Goal: Information Seeking & Learning: Find specific fact

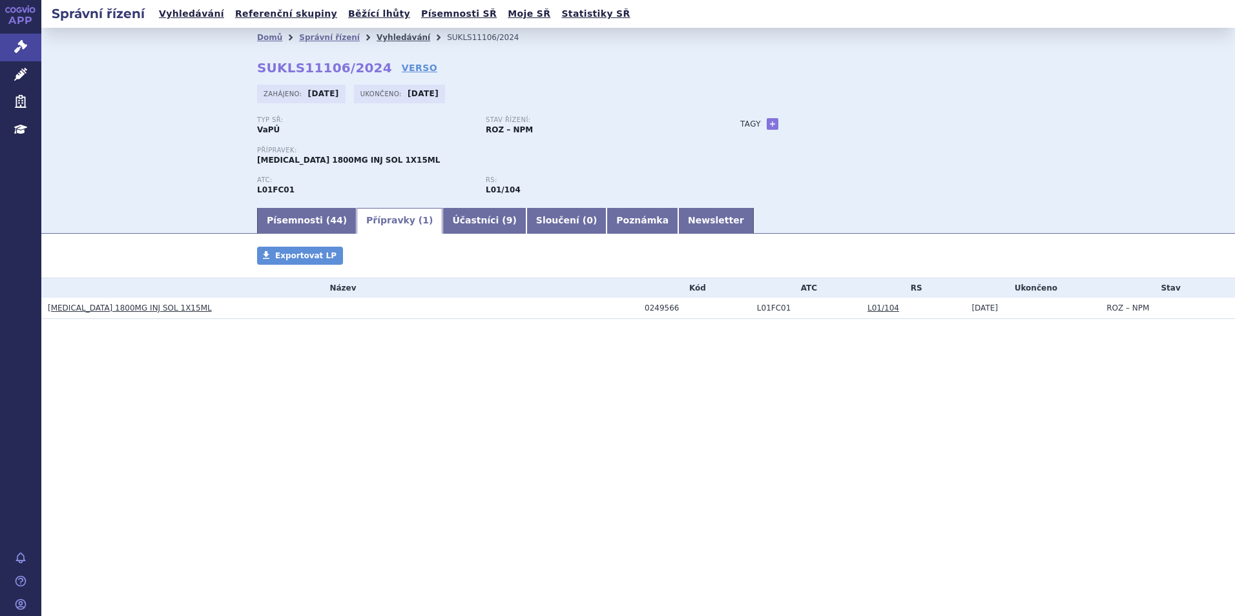
click at [386, 41] on link "Vyhledávání" at bounding box center [403, 37] width 54 height 9
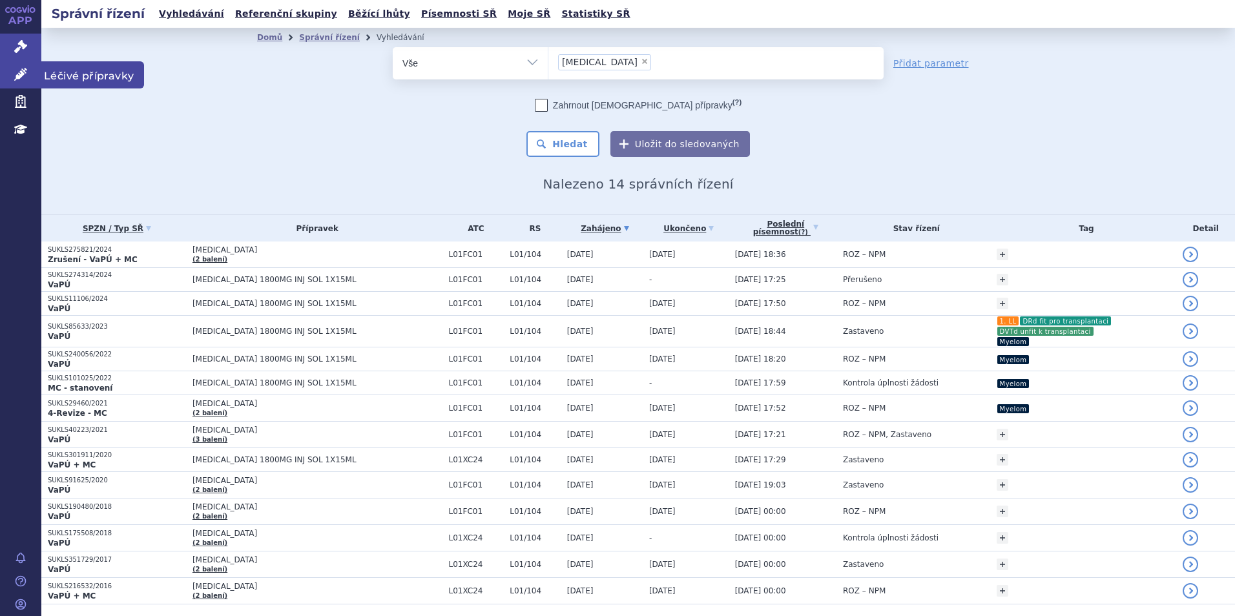
click at [19, 75] on icon at bounding box center [20, 74] width 13 height 13
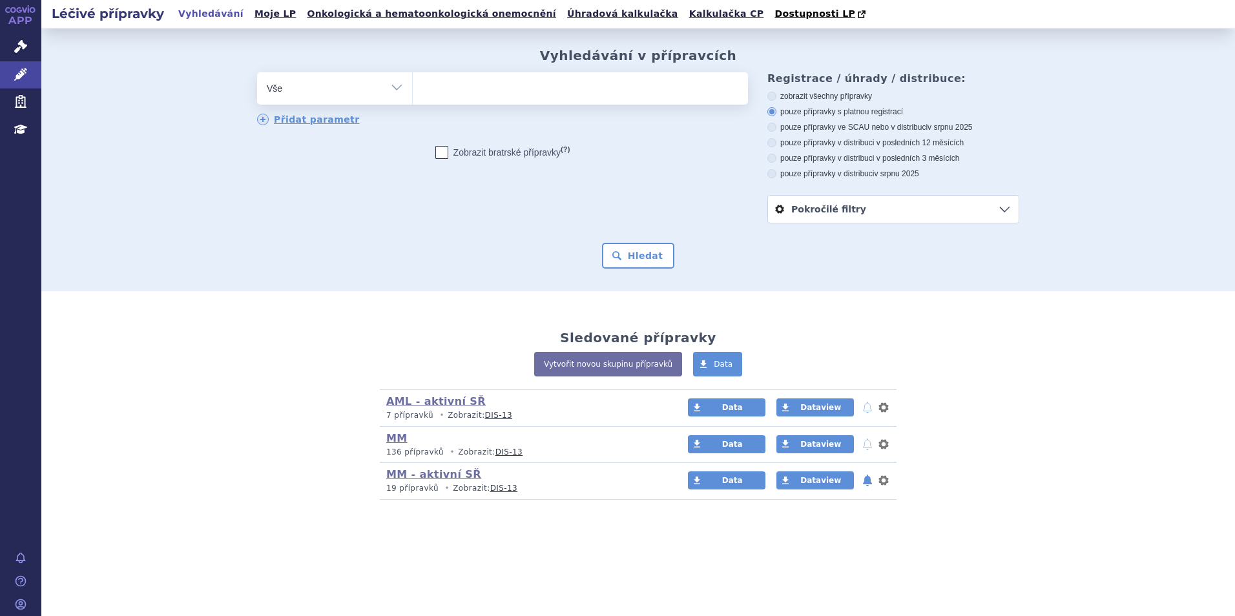
click at [586, 81] on ul at bounding box center [580, 85] width 335 height 27
click at [413, 81] on select at bounding box center [412, 88] width 1 height 32
type input "win"
type input "winre"
type input "winrev"
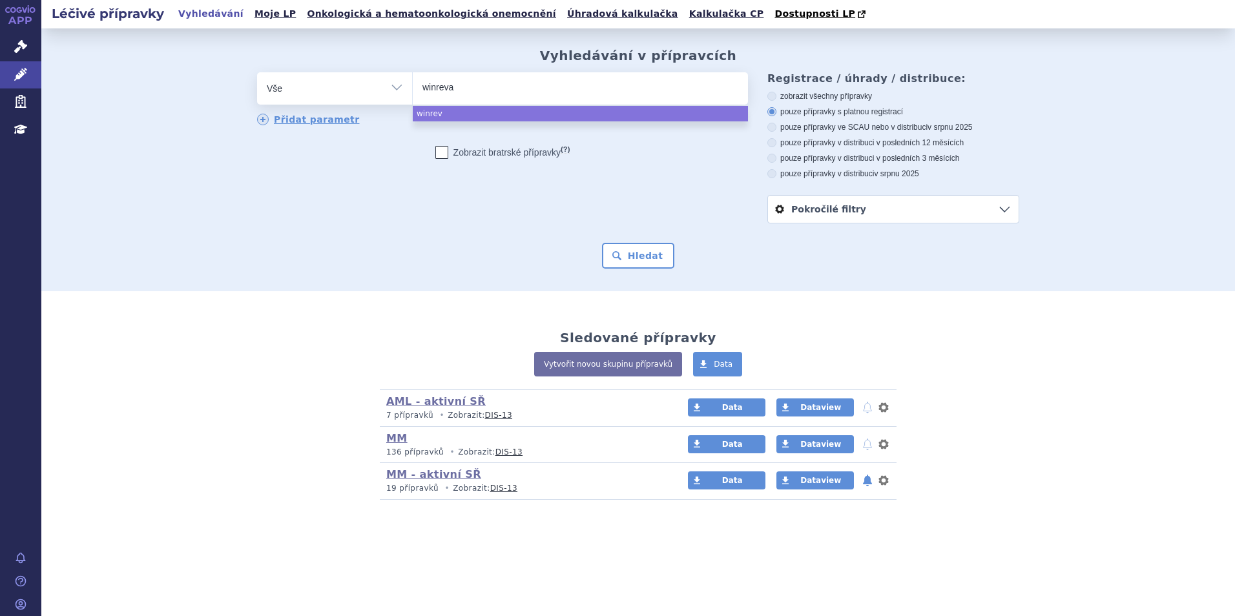
type input "winrevai"
type input "winrevair"
select select "winrevair"
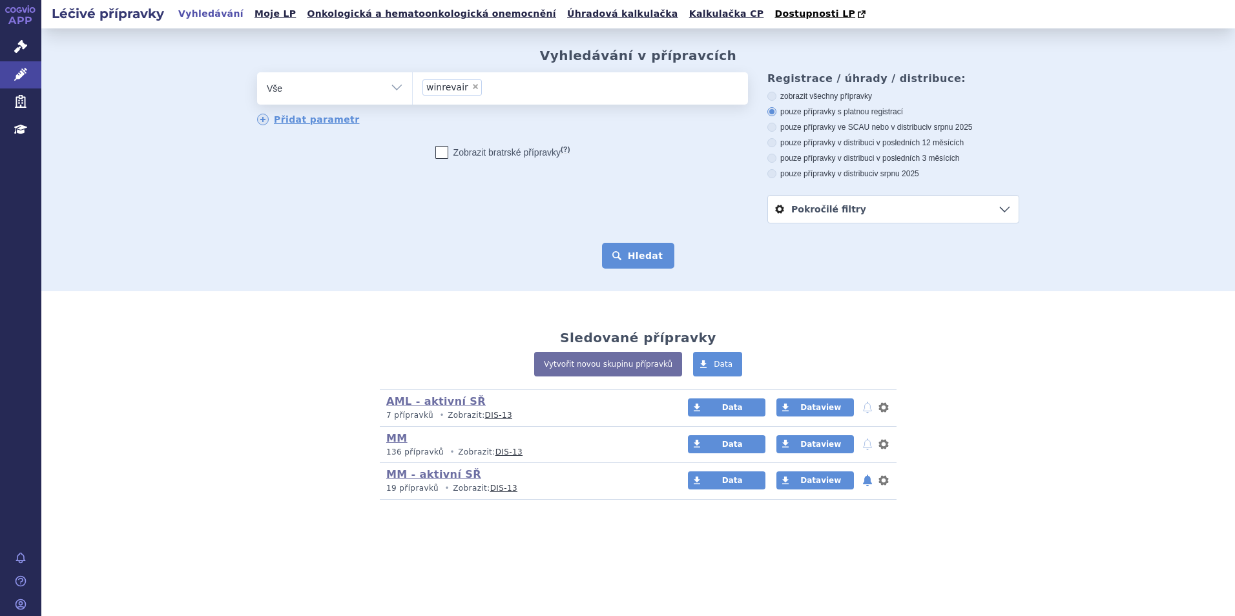
click at [637, 255] on button "Hledat" at bounding box center [638, 256] width 73 height 26
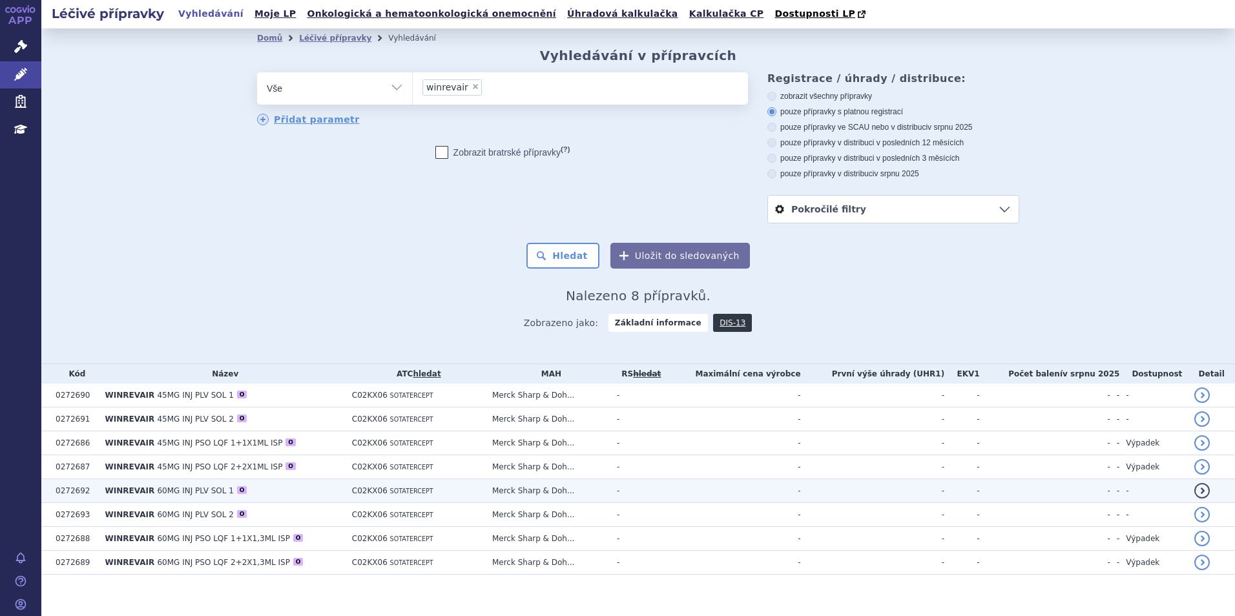
click at [349, 485] on td "C02KX06 SOTATERCEPT" at bounding box center [415, 491] width 140 height 24
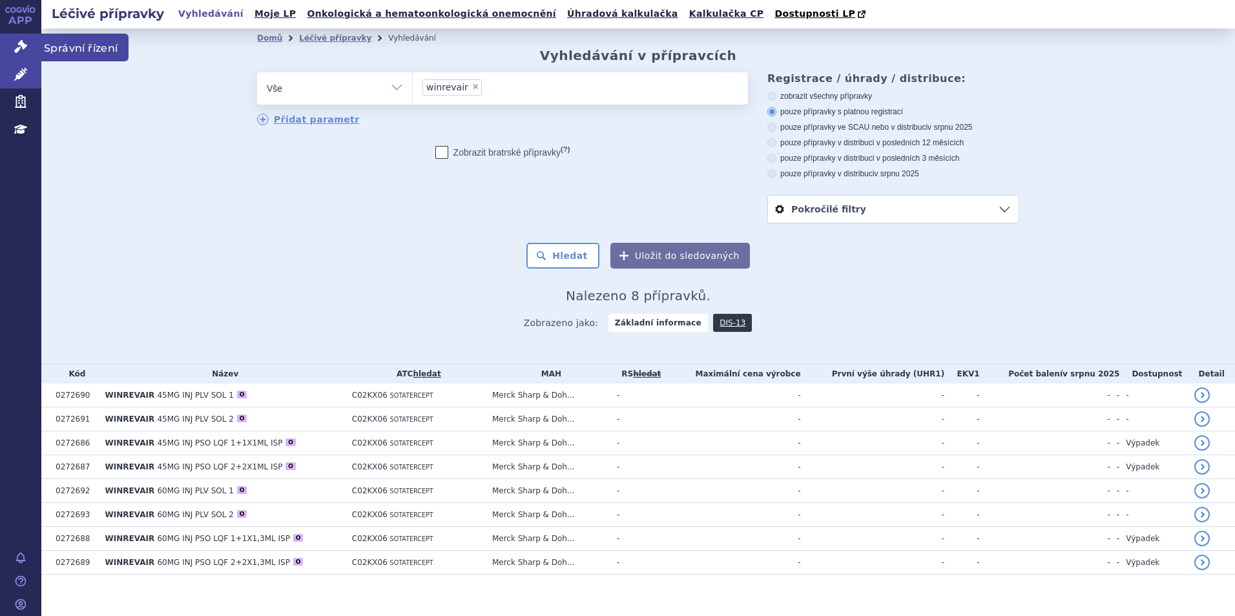
click at [7, 43] on link "Správní řízení" at bounding box center [20, 47] width 41 height 27
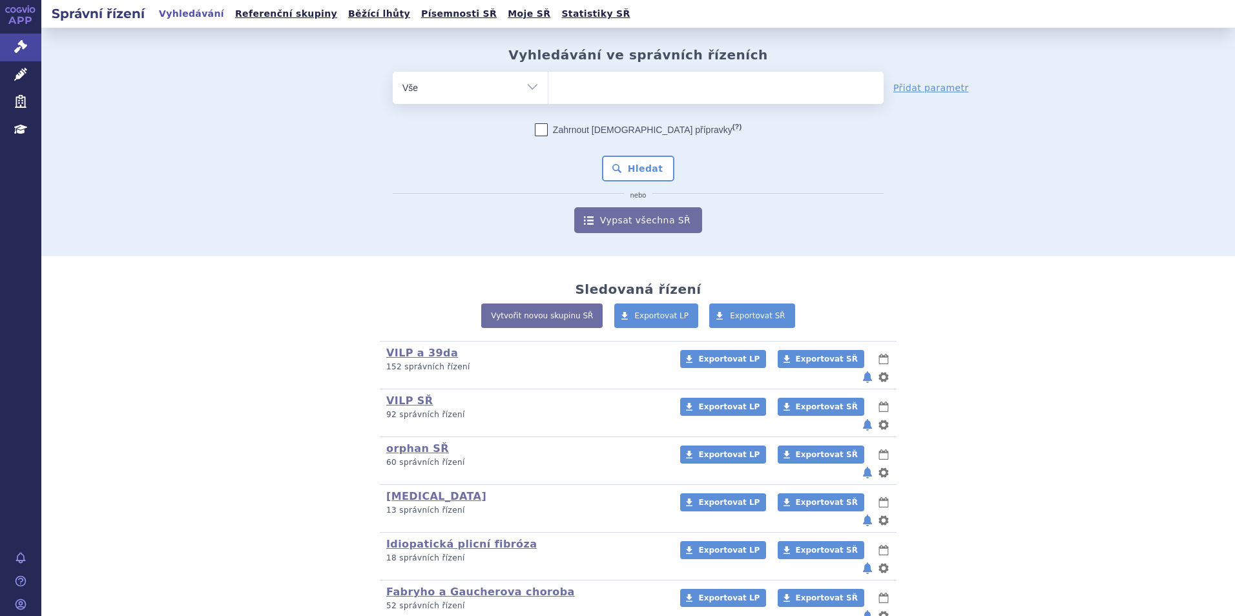
click at [602, 94] on ul at bounding box center [715, 85] width 335 height 27
click at [548, 94] on select at bounding box center [548, 87] width 1 height 32
type input "sa"
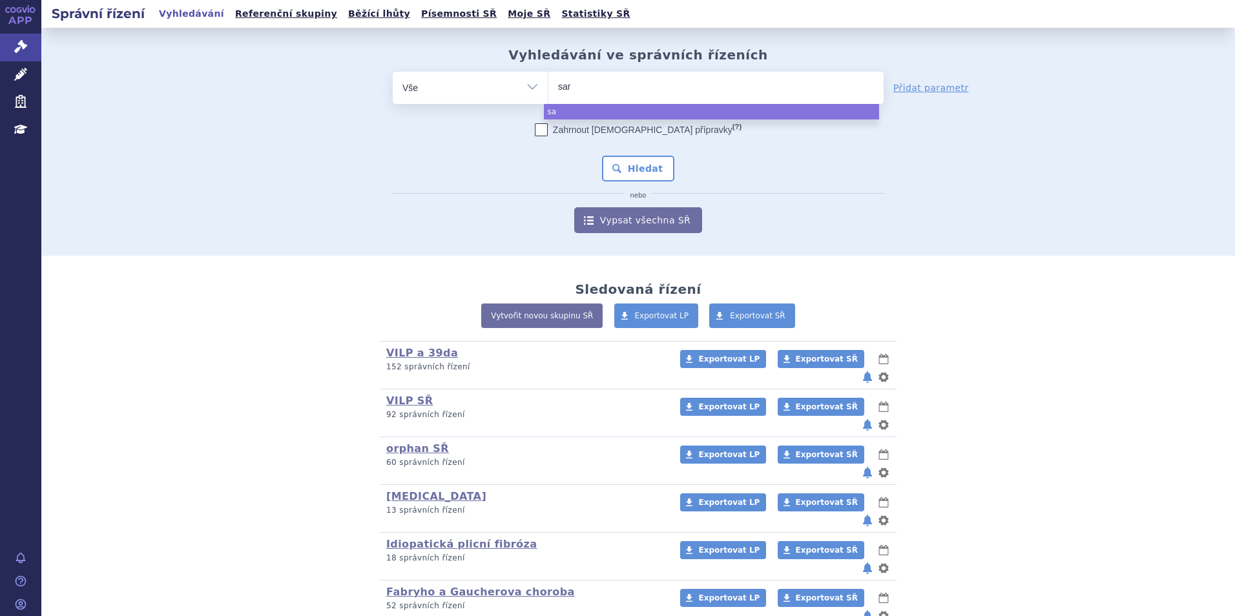
type input "sarc"
type input "sarclis"
type input "sarclisa"
select select "sarclisa"
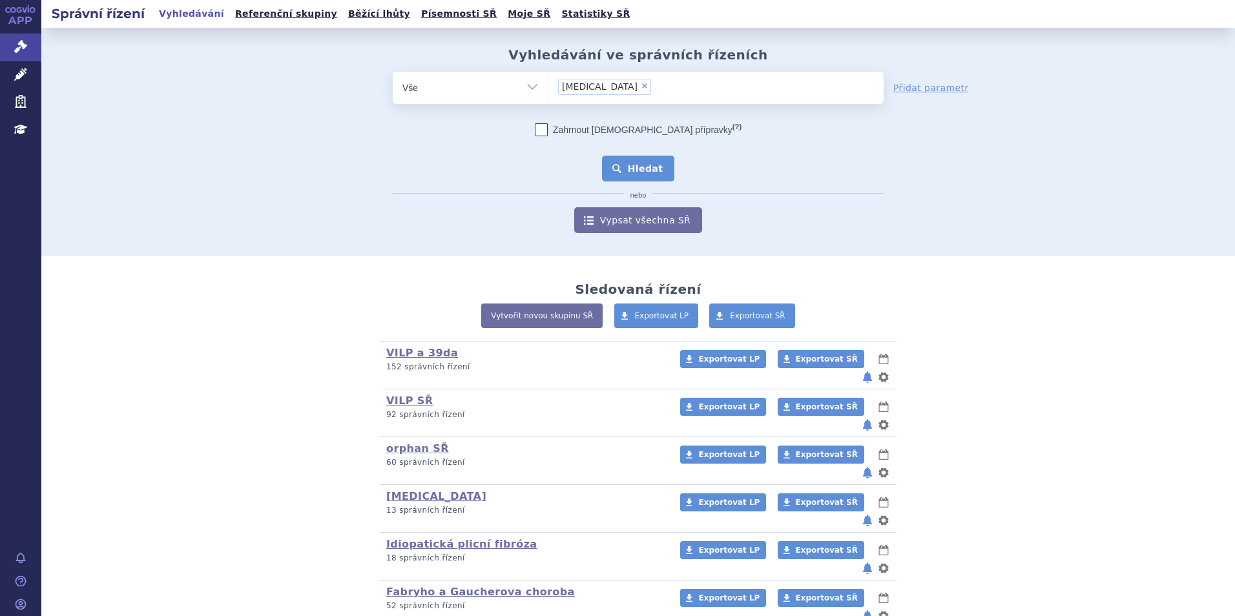
click at [635, 172] on button "Hledat" at bounding box center [638, 169] width 73 height 26
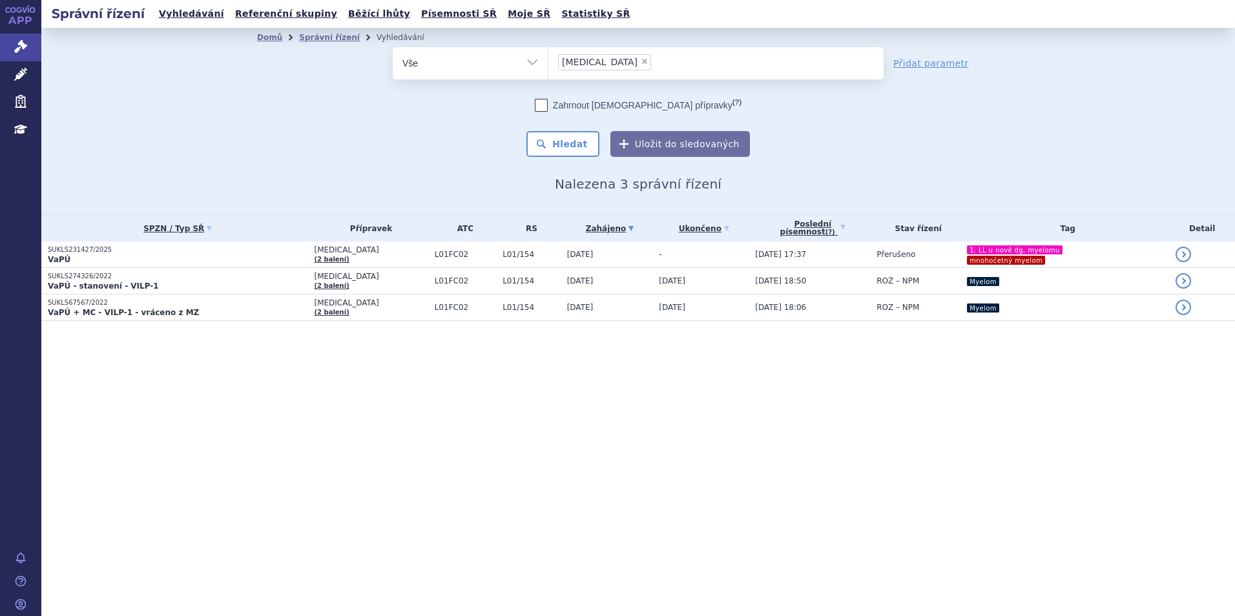
click at [641, 61] on span "×" at bounding box center [645, 61] width 8 height 8
click at [548, 61] on select "[MEDICAL_DATA]" at bounding box center [548, 62] width 1 height 32
select select
click at [596, 61] on ul at bounding box center [715, 60] width 335 height 27
click at [548, 61] on select "[MEDICAL_DATA]" at bounding box center [548, 62] width 1 height 32
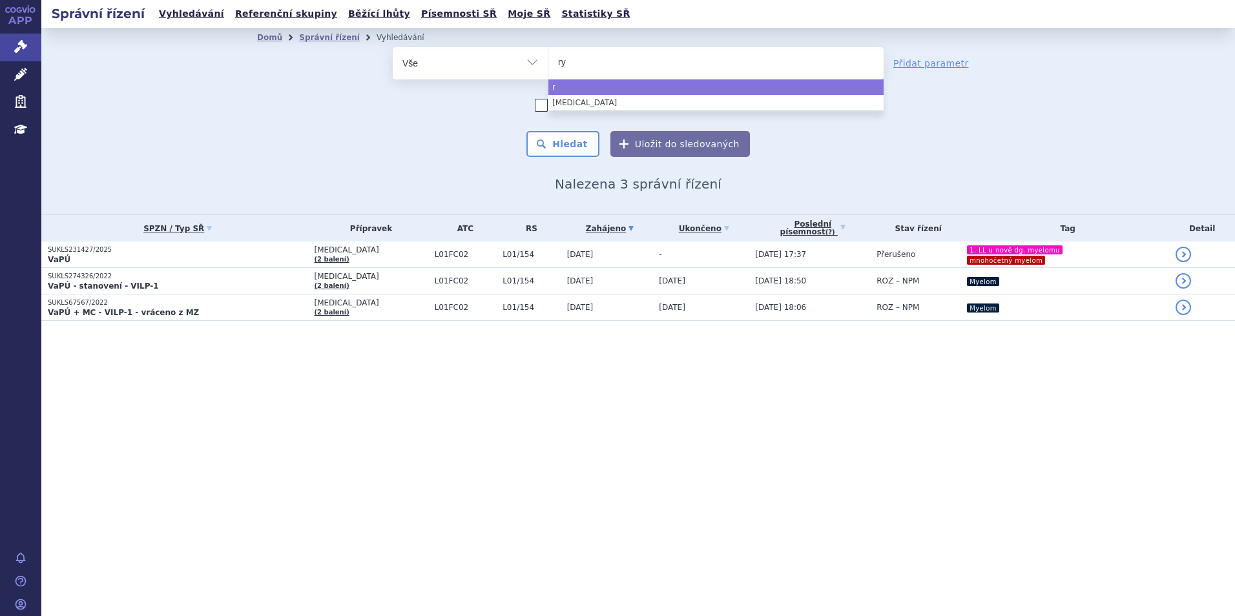
type input "ryb"
type input "rybre"
type input "rybreva"
type input "rybrevant"
select select "rybrevant"
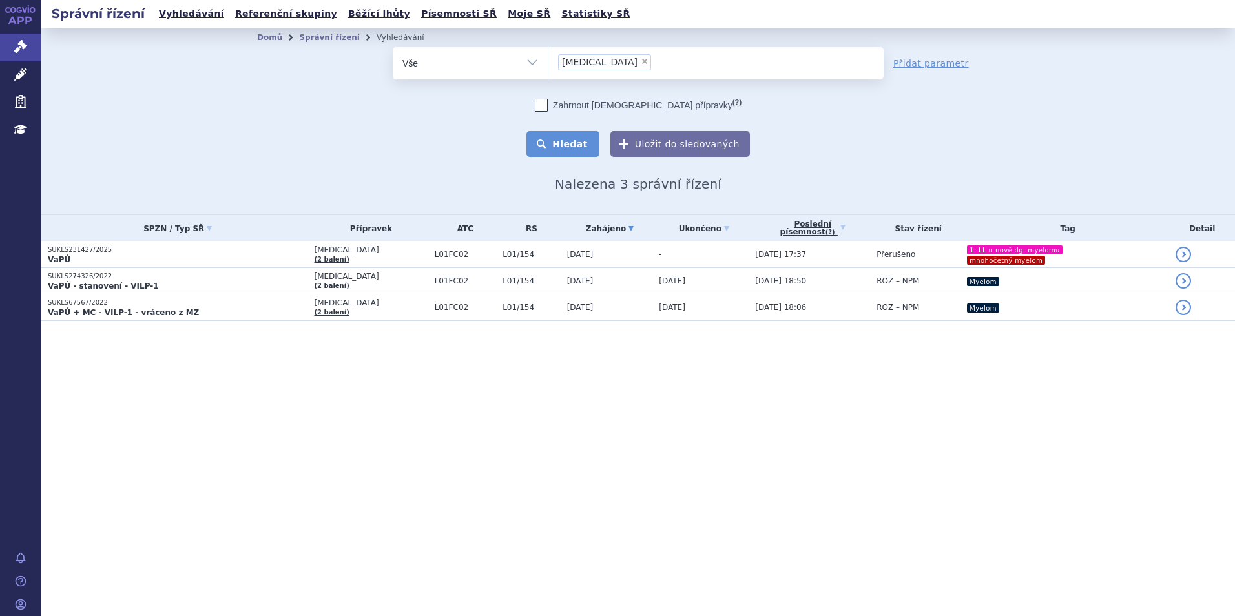
click at [570, 149] on button "Hledat" at bounding box center [562, 144] width 73 height 26
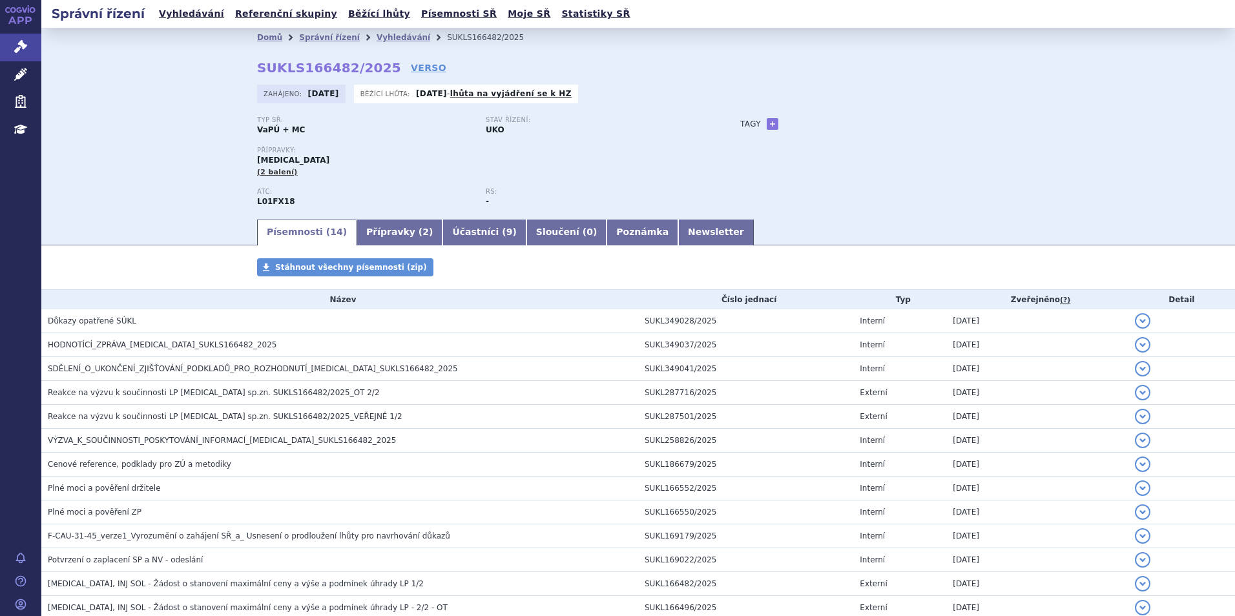
click at [155, 174] on div "Domů Správní řízení Vyhledávání SUKLS166482/2025 SUKLS166482/2025 VERSO Zahájen…" at bounding box center [637, 123] width 1193 height 190
click at [109, 69] on div "Domů Správní řízení Vyhledávání SUKLS166482/2025 SUKLS166482/2025 VERSO Zahájen…" at bounding box center [637, 123] width 1193 height 190
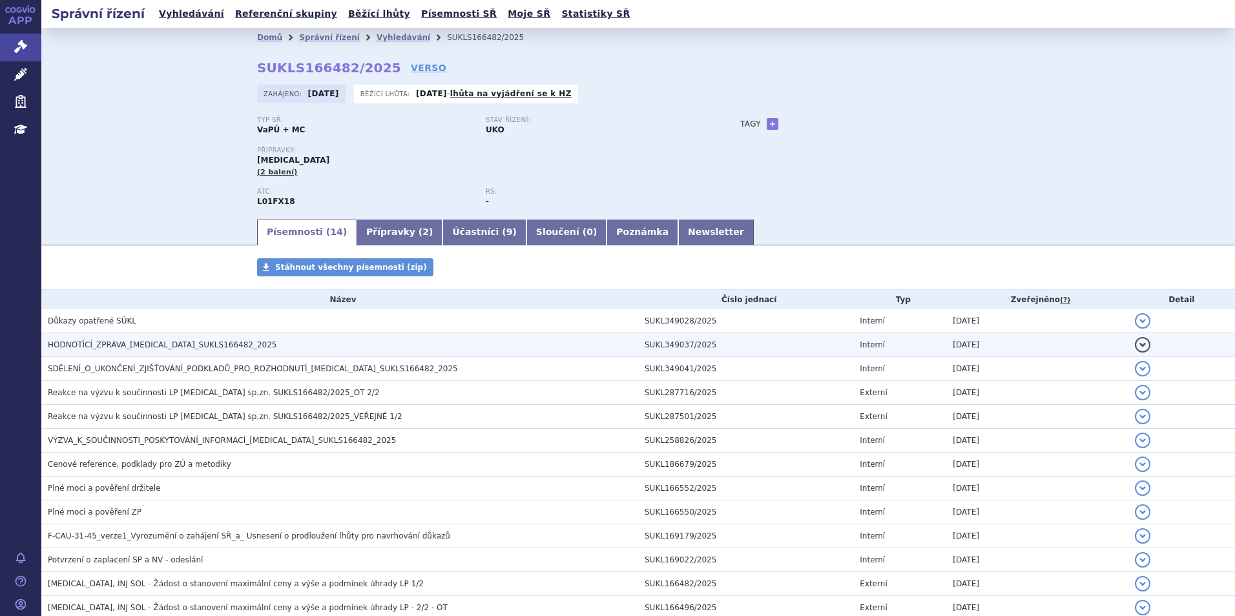
click at [114, 349] on span "HODNOTÍCÍ_ZPRÁVA_RYBREVANT_SUKLS166482_2025" at bounding box center [162, 344] width 229 height 9
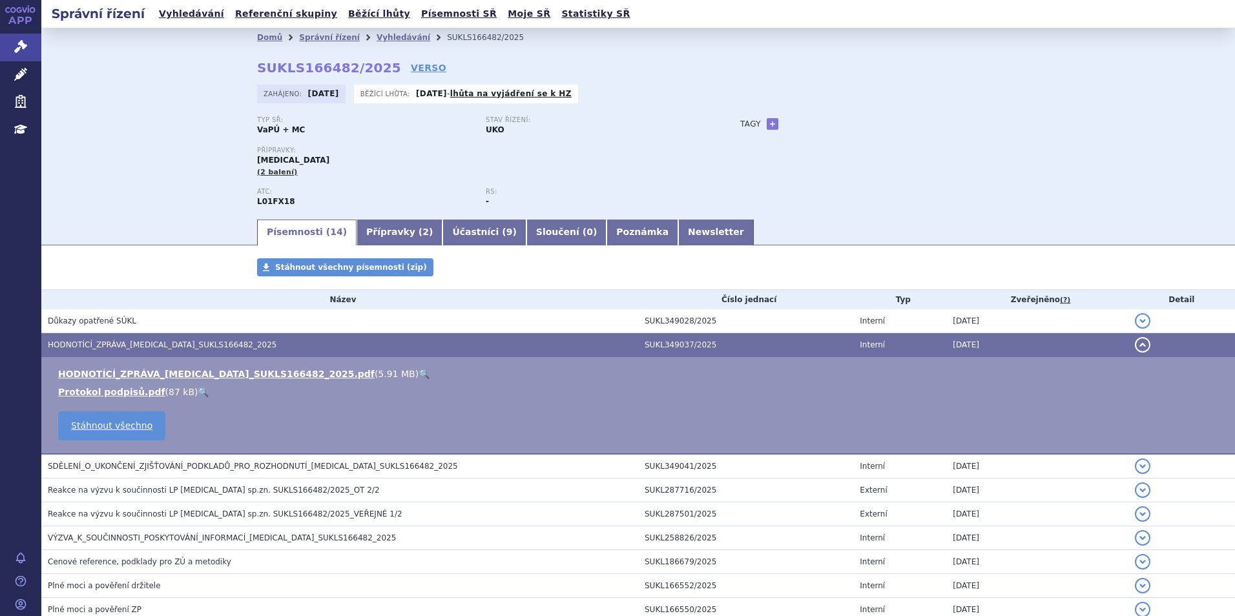
click at [418, 373] on link "🔍" at bounding box center [423, 374] width 11 height 10
click at [418, 377] on link "🔍" at bounding box center [423, 374] width 11 height 10
click at [103, 205] on div "Domů Správní řízení Vyhledávání SUKLS166482/2025 SUKLS166482/2025 VERSO Zahájen…" at bounding box center [637, 123] width 1193 height 190
click at [418, 371] on link "🔍" at bounding box center [423, 374] width 11 height 10
click at [376, 37] on link "Vyhledávání" at bounding box center [403, 37] width 54 height 9
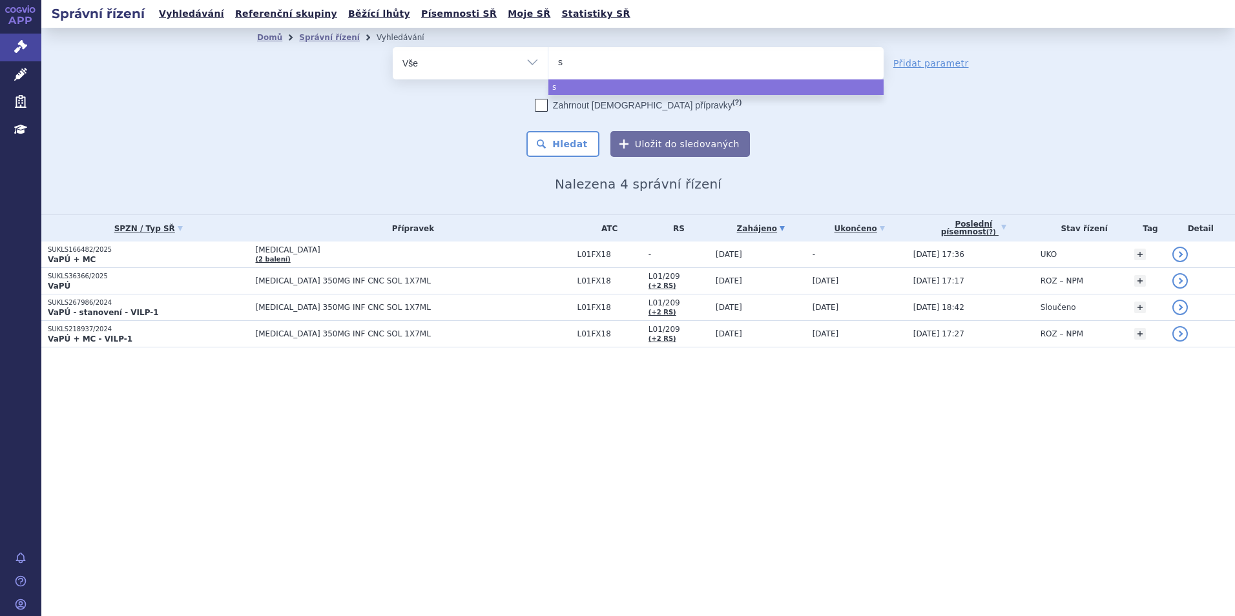
select select
type input "sar"
type input "sarcli"
type input "sarclisa"
select select "[MEDICAL_DATA]"
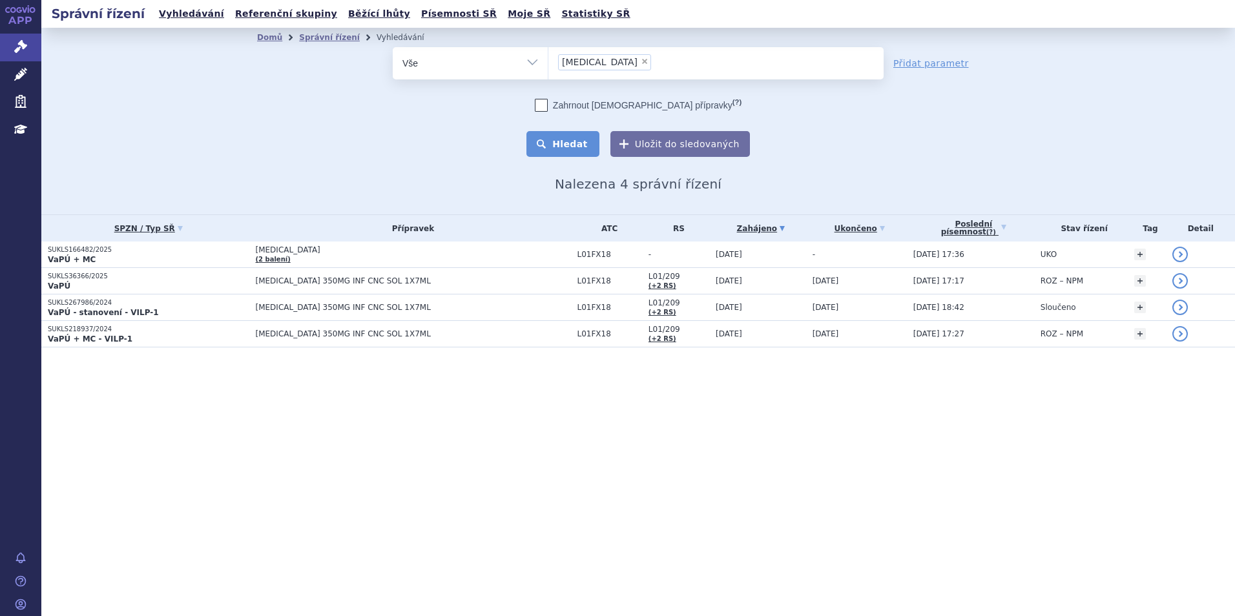
click at [564, 139] on button "Hledat" at bounding box center [562, 144] width 73 height 26
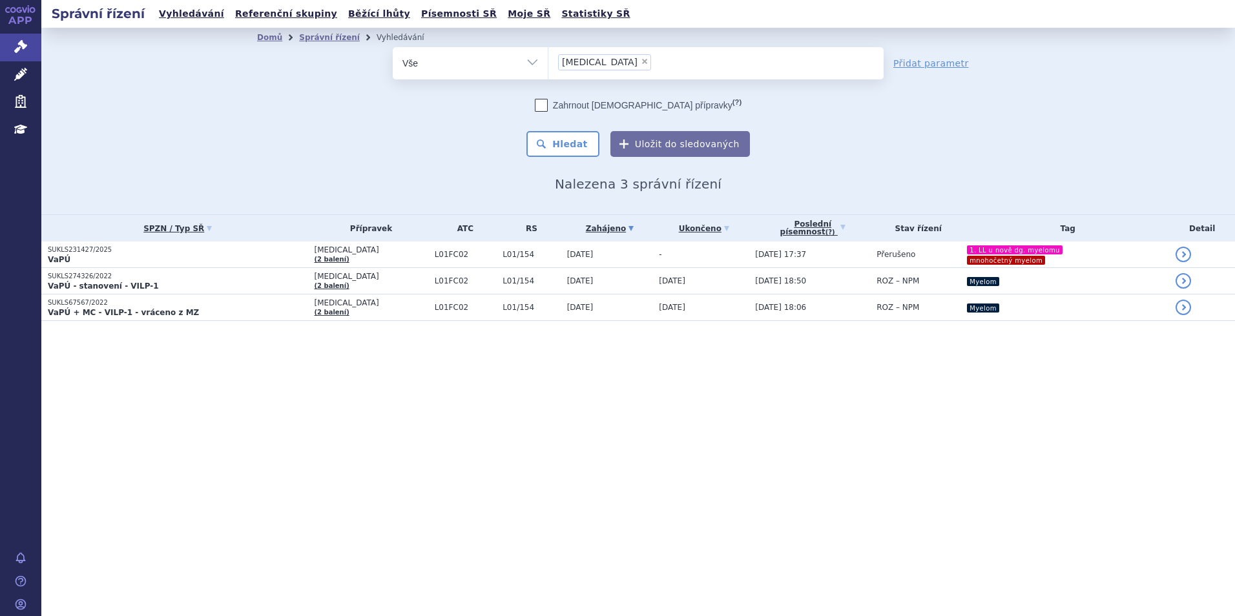
click at [466, 477] on div "Správní řízení Vyhledávání Referenční skupiny Běžící lhůty Písemnosti SŘ Moje S…" at bounding box center [637, 308] width 1193 height 616
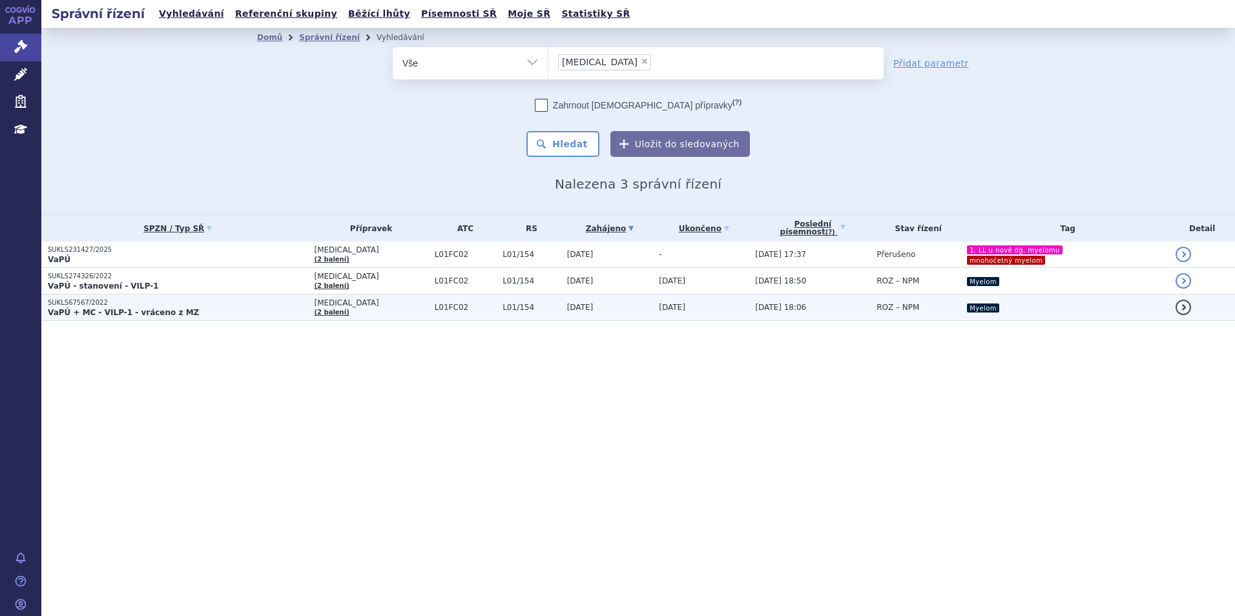
click at [248, 315] on p "VaPÚ + MC - VILP-1 - vráceno z MZ" at bounding box center [178, 312] width 260 height 10
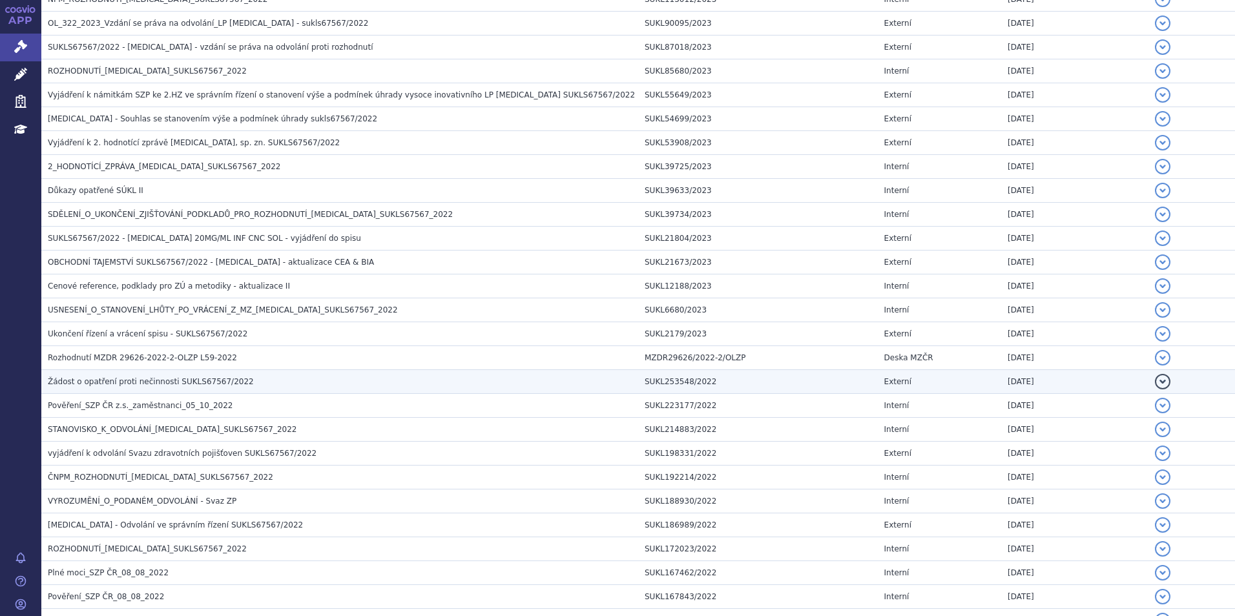
scroll to position [323, 0]
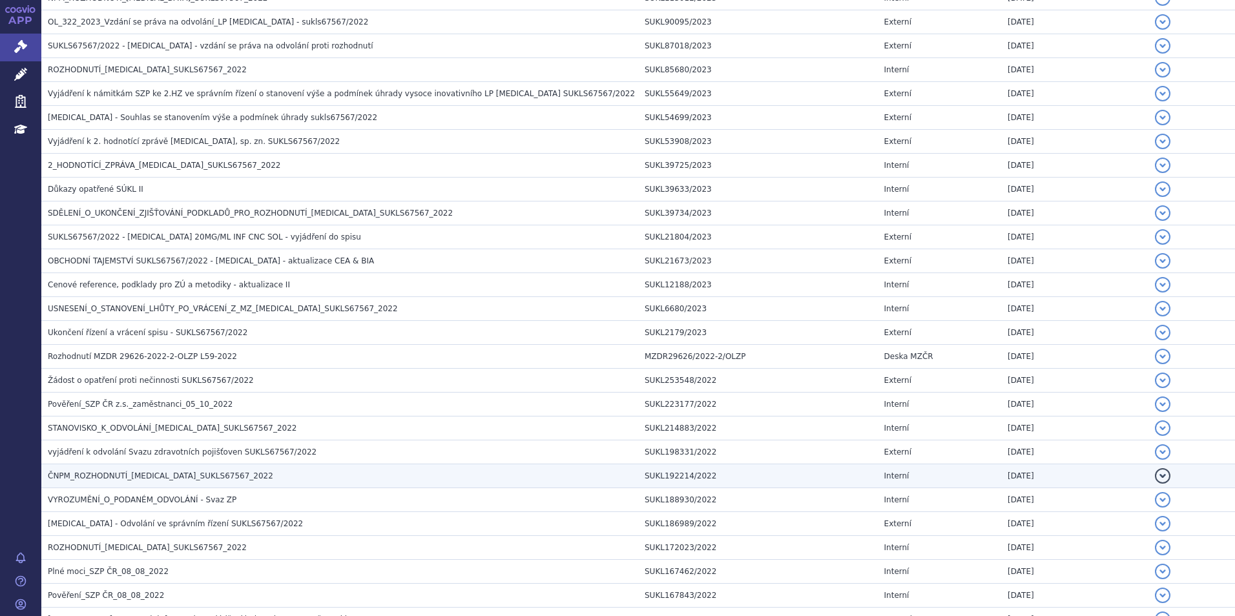
click at [143, 464] on td "ČNPM_ROZHODNUTÍ_SARCLISA_SUKLS67567_2022" at bounding box center [339, 476] width 597 height 24
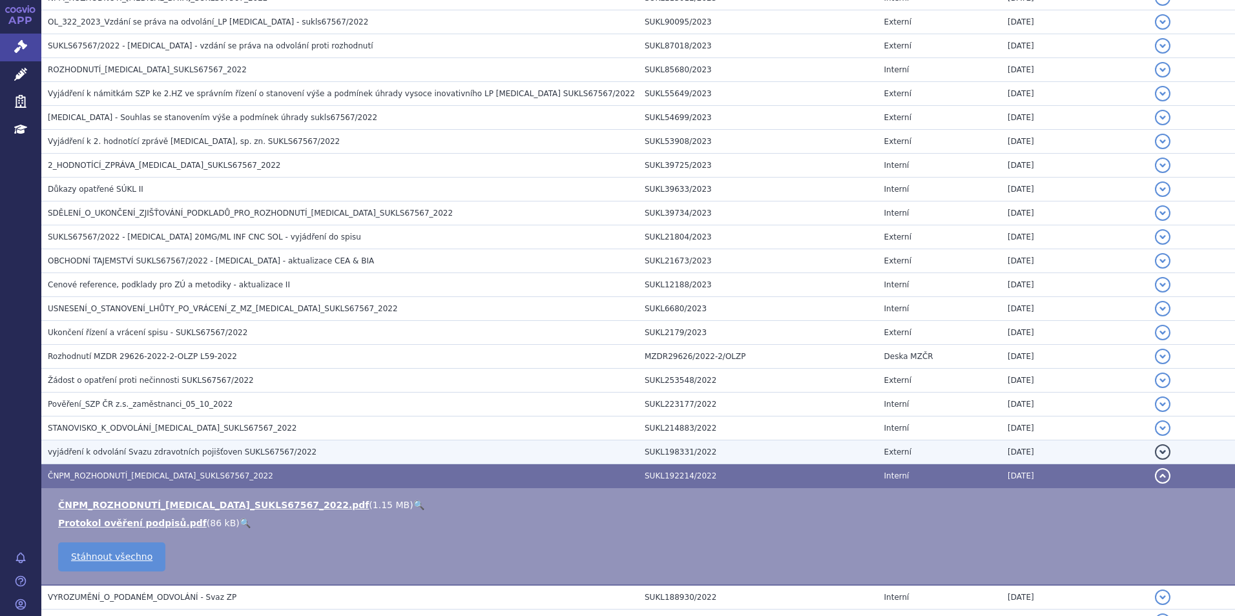
click at [183, 447] on span "vyjádření k odvolání Svazu zdravotních pojišťoven SUKLS67567/2022" at bounding box center [182, 451] width 269 height 9
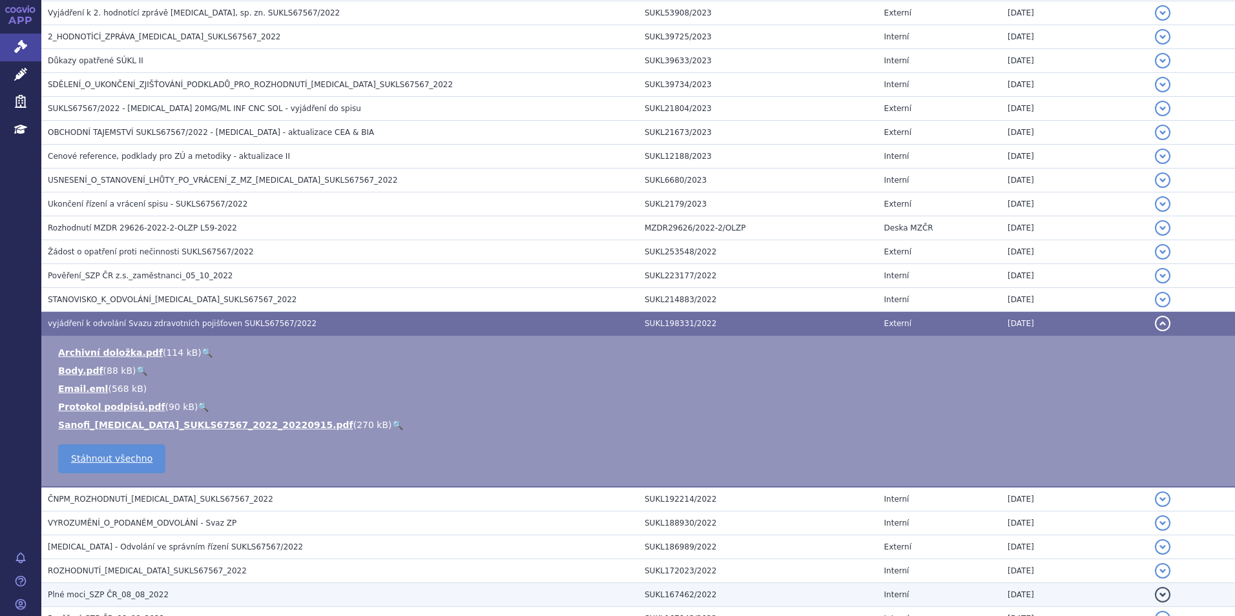
scroll to position [452, 0]
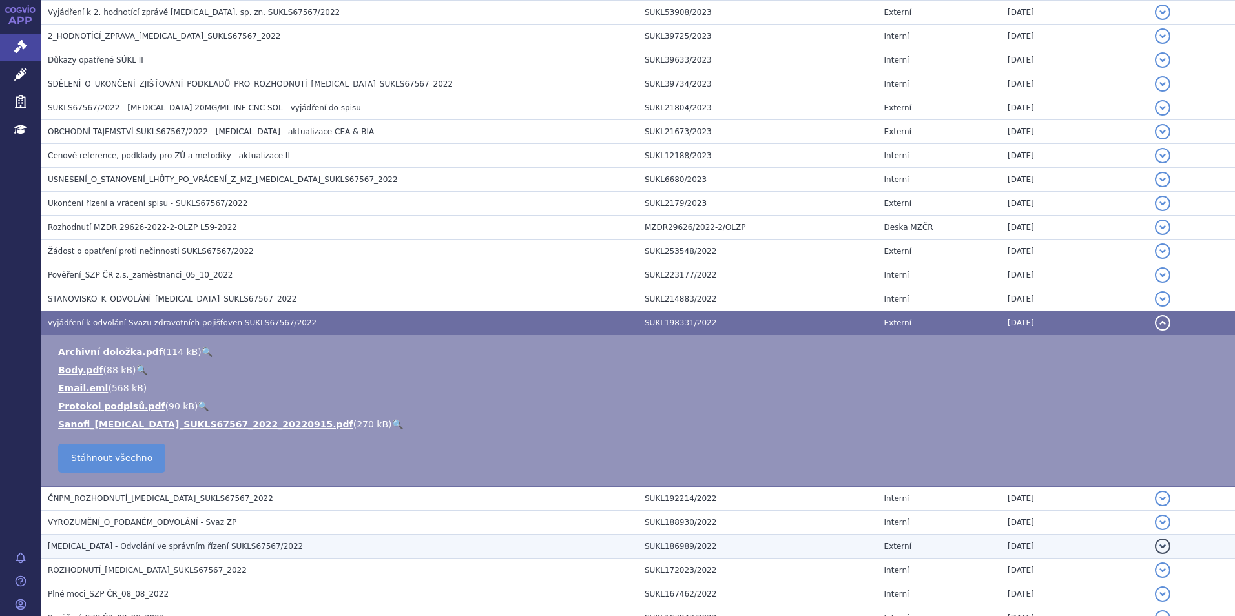
click at [198, 542] on span "SARCLISA - Odvolání ve správním řízení SUKLS67567/2022" at bounding box center [175, 546] width 255 height 9
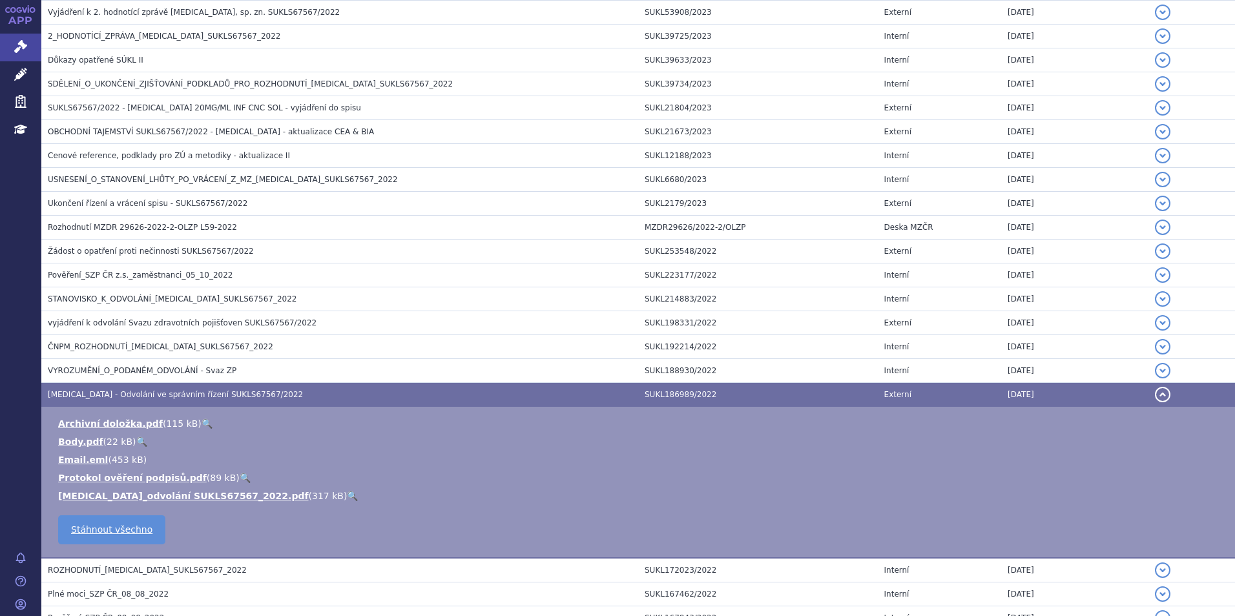
click at [347, 495] on link "🔍" at bounding box center [352, 496] width 11 height 10
